Goal: Task Accomplishment & Management: Use online tool/utility

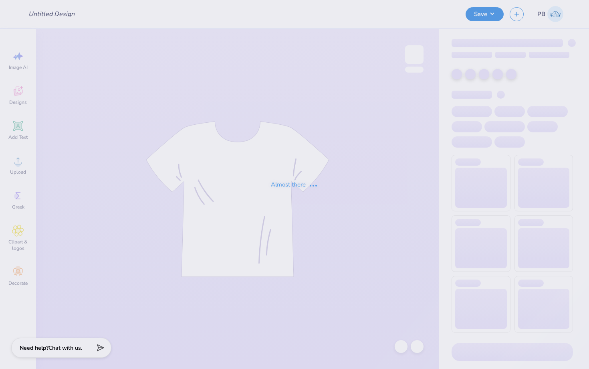
type input "[PERSON_NAME] : [GEOGRAPHIC_DATA]"
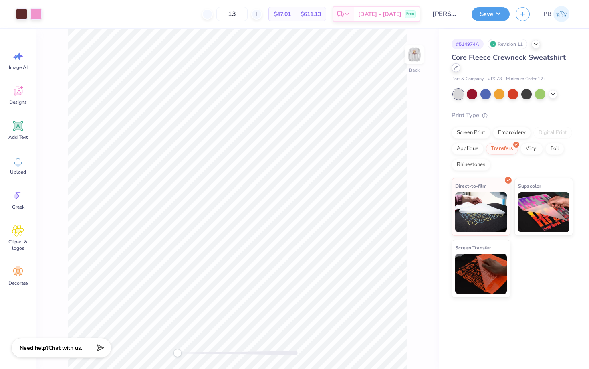
click at [456, 69] on icon at bounding box center [456, 68] width 4 height 4
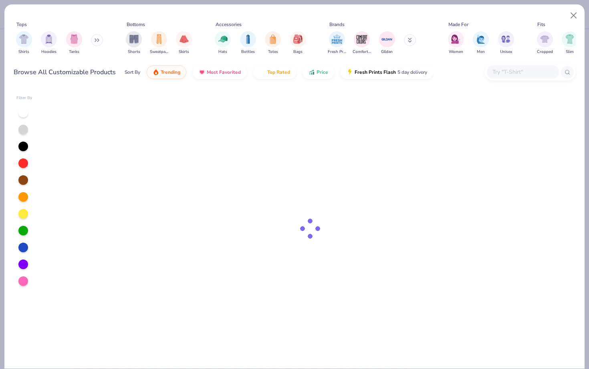
click at [517, 73] on input "text" at bounding box center [523, 71] width 62 height 9
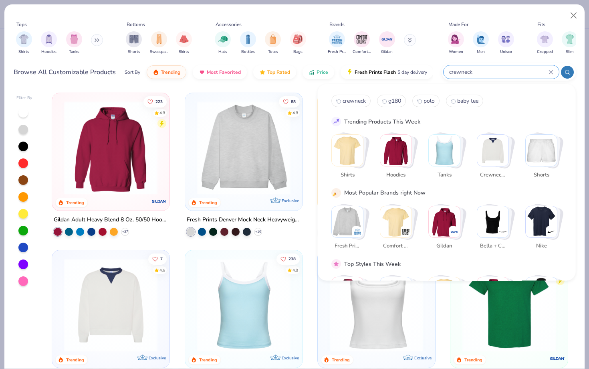
type input "crewneck"
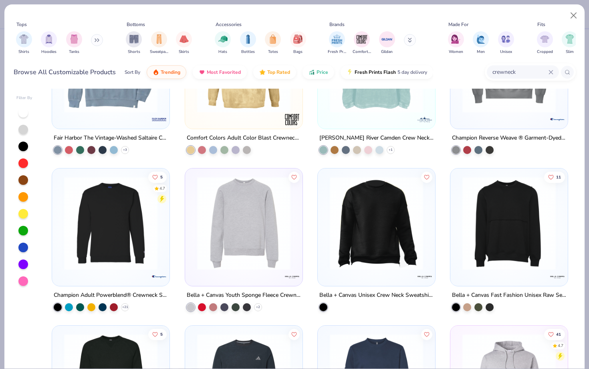
scroll to position [1138, 0]
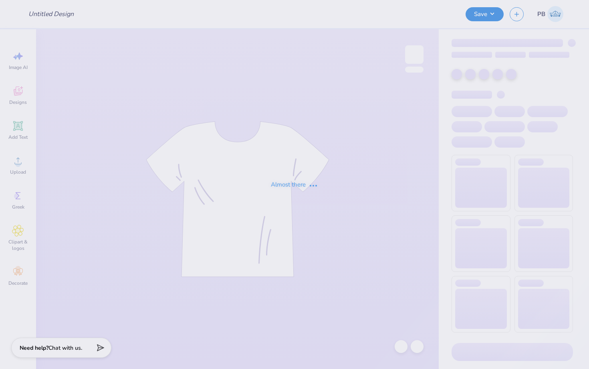
type input "[PERSON_NAME] : [GEOGRAPHIC_DATA]"
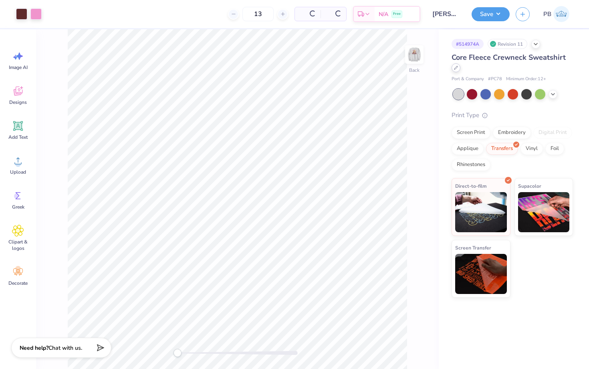
click at [459, 67] on div at bounding box center [455, 67] width 9 height 9
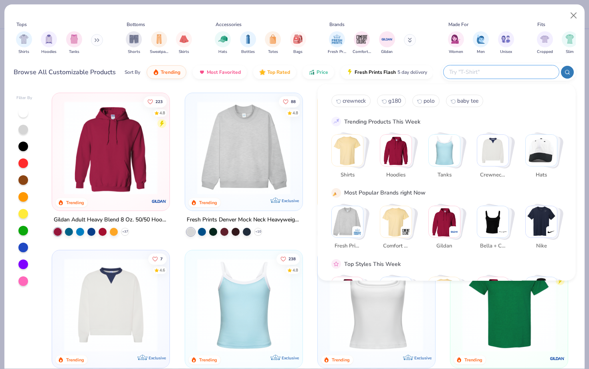
click at [506, 71] on input "text" at bounding box center [500, 71] width 105 height 9
paste input "P160"
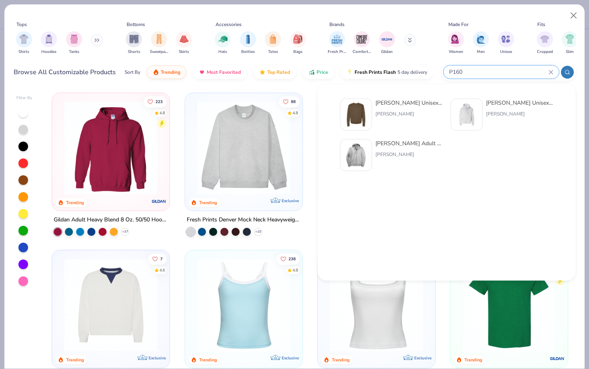
click at [565, 75] on icon at bounding box center [567, 72] width 6 height 6
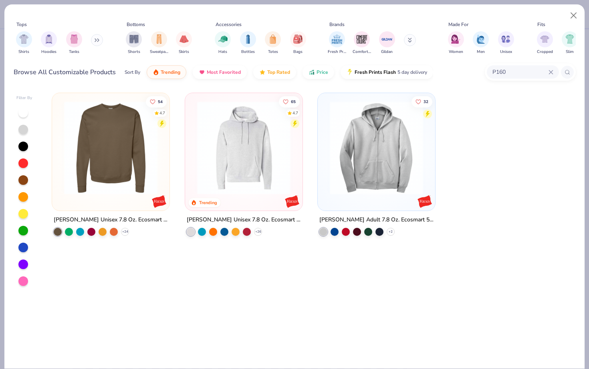
type input "P160"
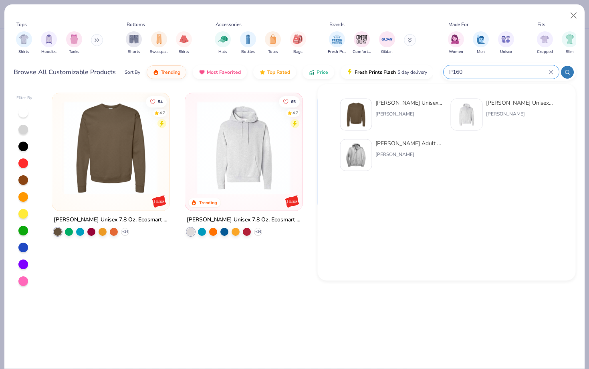
click at [201, 336] on div "54 4.7 Hanes Unisex 7.8 Oz. Ecosmart 50/50 Crewneck Sweatshirt + 24 65 4.7 Tren…" at bounding box center [309, 229] width 531 height 280
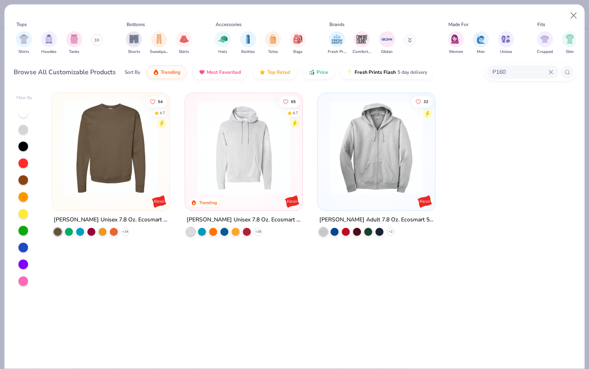
click at [94, 165] on img at bounding box center [110, 147] width 101 height 93
